Goal: Transaction & Acquisition: Book appointment/travel/reservation

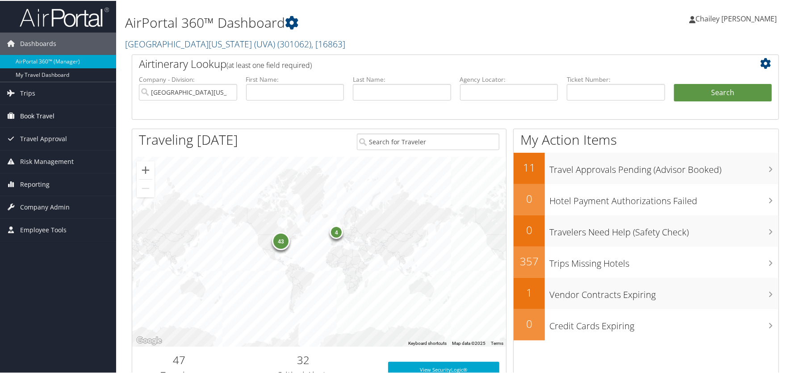
click at [53, 115] on span "Book Travel" at bounding box center [37, 115] width 34 height 22
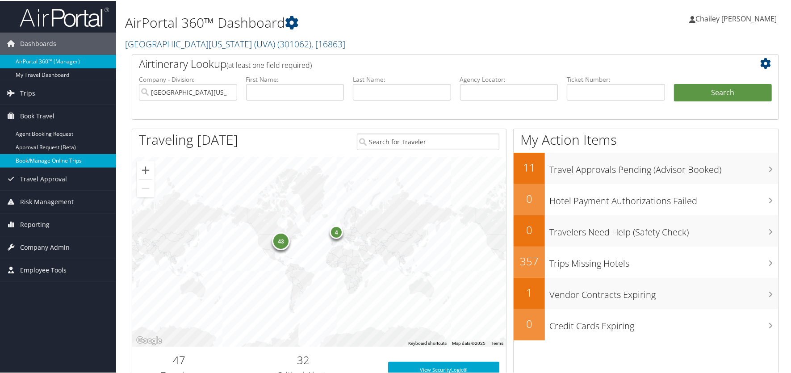
click at [42, 159] on link "Book/Manage Online Trips" at bounding box center [58, 159] width 116 height 13
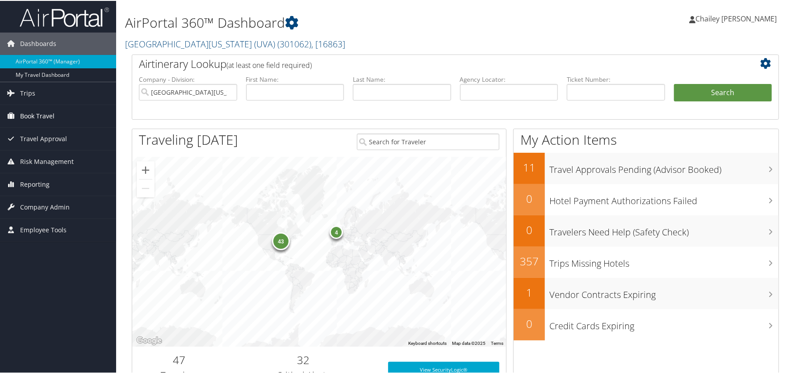
click at [53, 116] on span "Book Travel" at bounding box center [37, 115] width 34 height 22
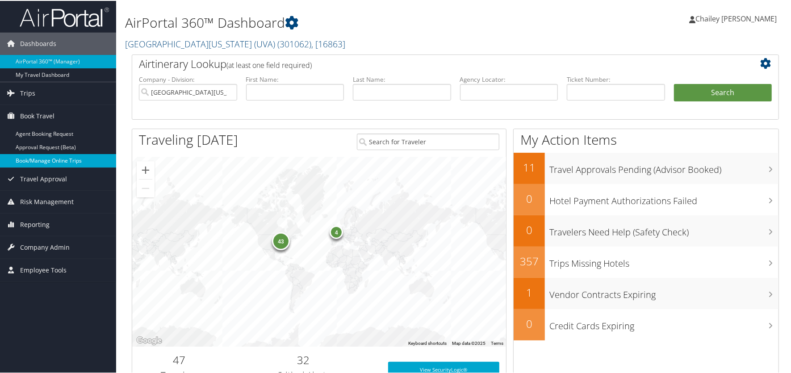
click at [47, 160] on link "Book/Manage Online Trips" at bounding box center [58, 159] width 116 height 13
